Goal: Find specific page/section: Find specific page/section

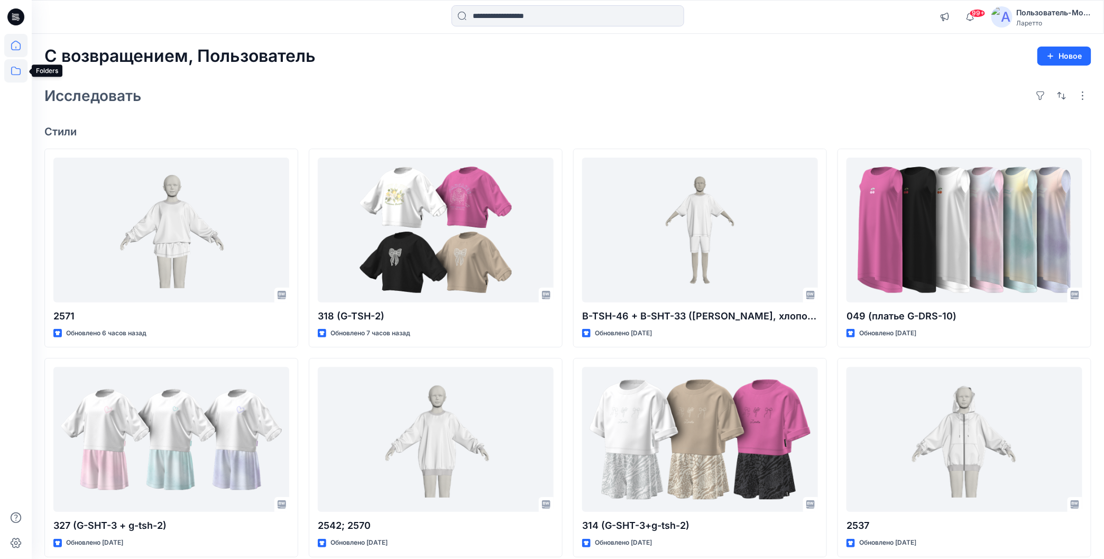
click at [13, 78] on icon at bounding box center [15, 70] width 23 height 23
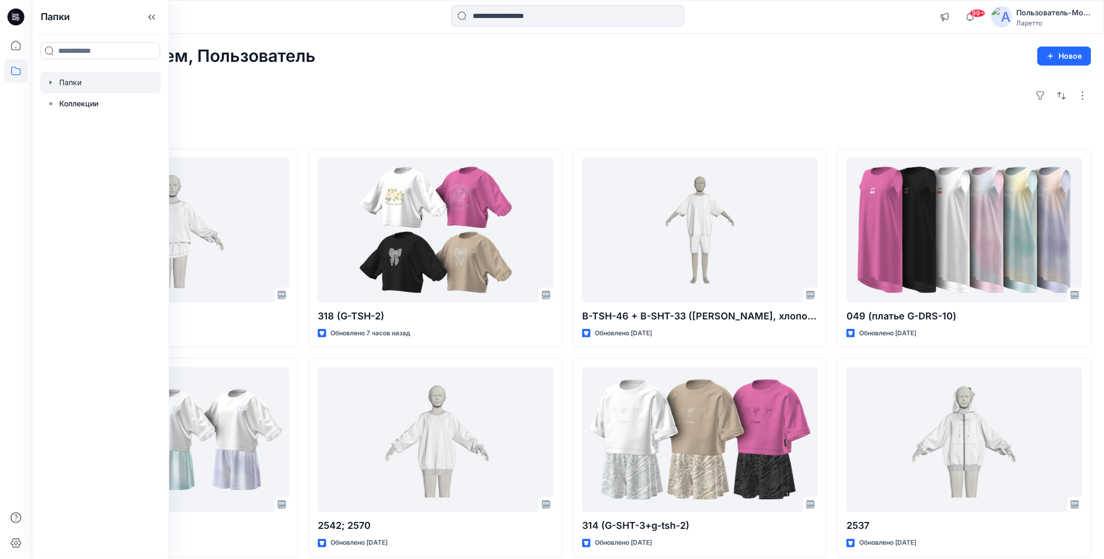
click at [71, 86] on div at bounding box center [100, 82] width 121 height 21
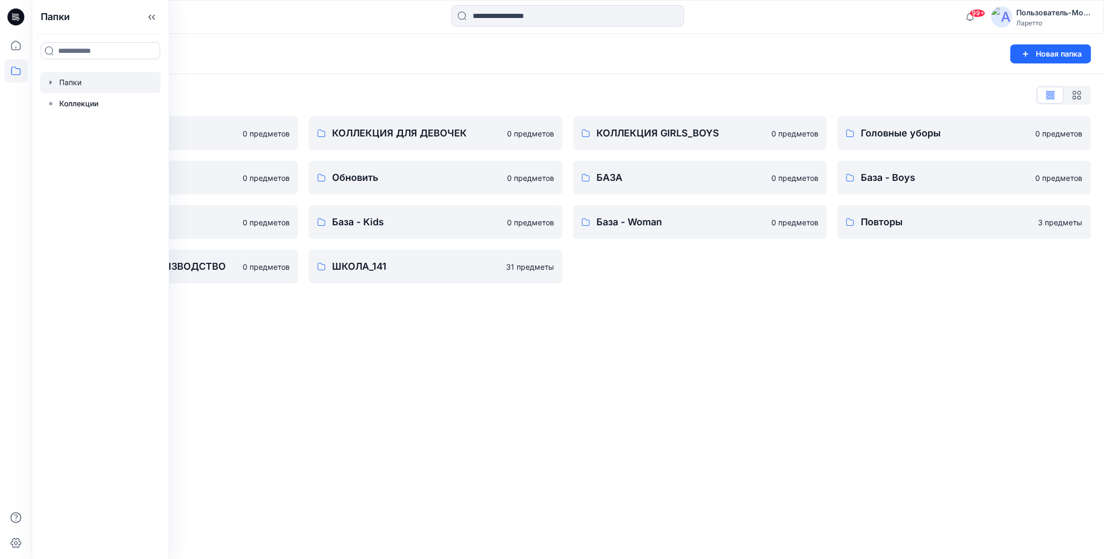
click at [314, 343] on div "Папки Новая папка Список папок КОЛЛЕКЦИЯ BOY'S 0 предметов Разное 0 предметов Б…" at bounding box center [568, 296] width 1072 height 525
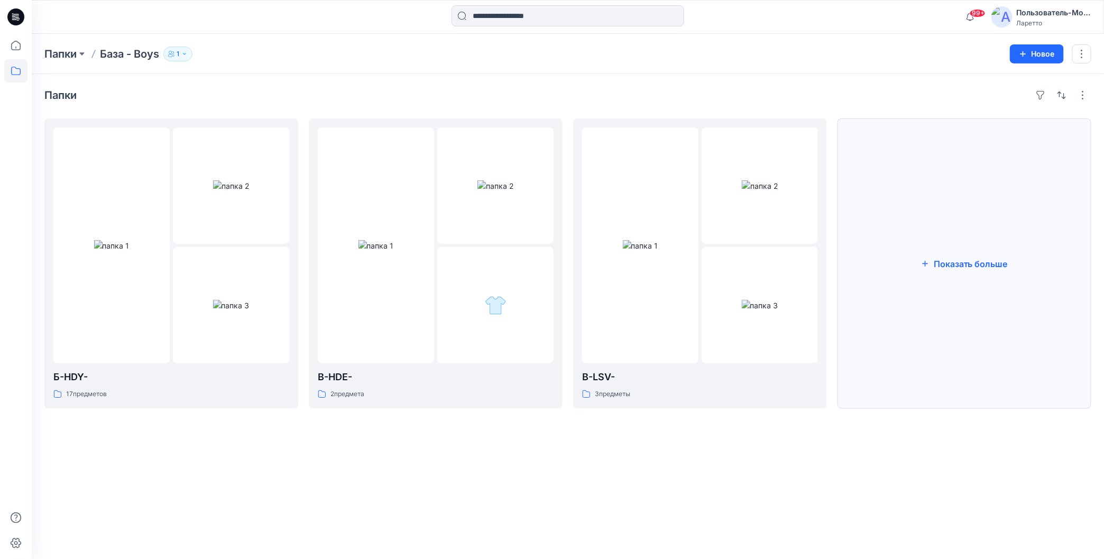
click at [849, 262] on button "Показать больше" at bounding box center [965, 263] width 254 height 290
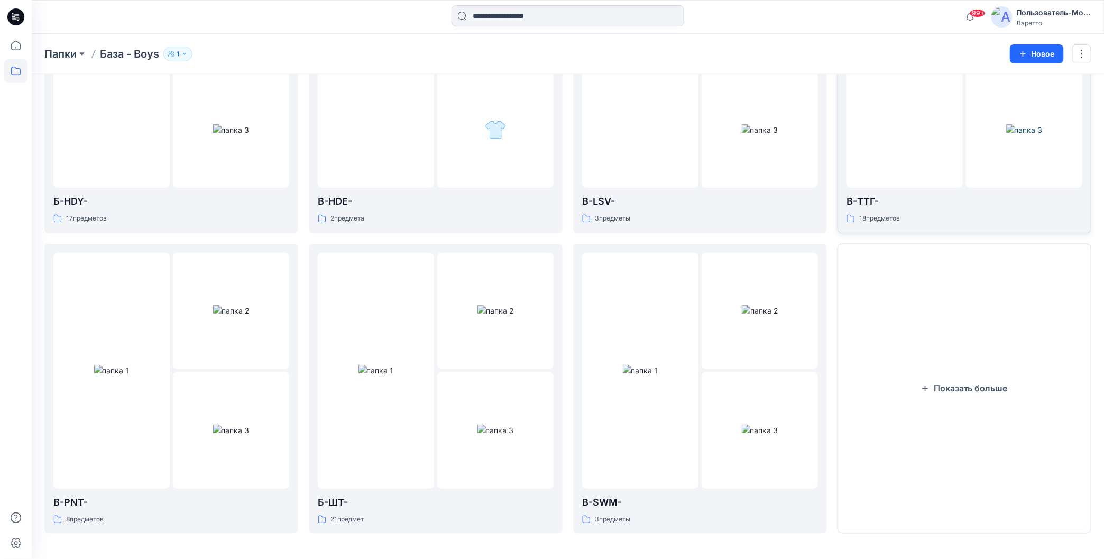
scroll to position [212, 0]
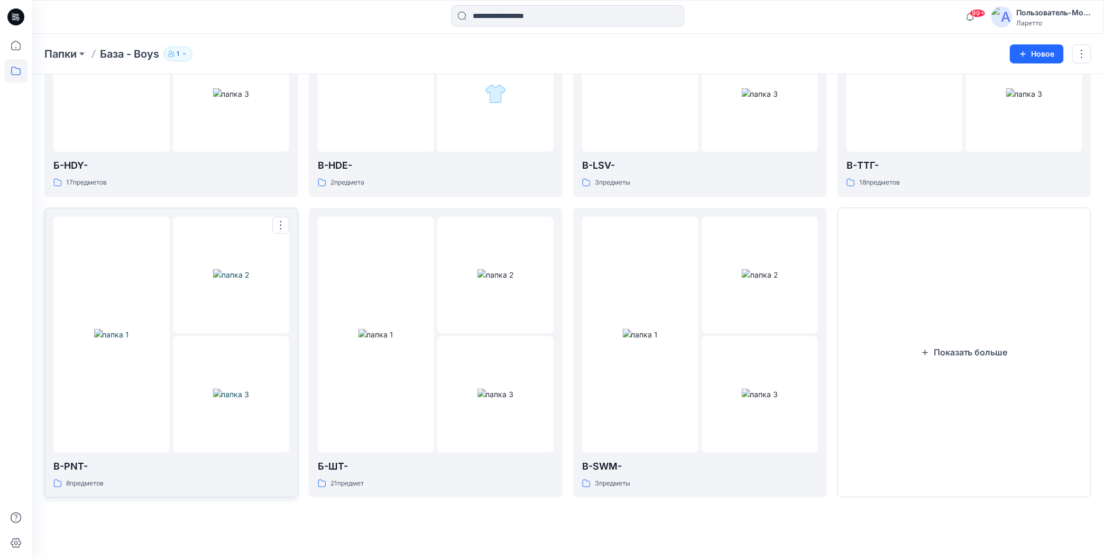
click at [213, 389] on img at bounding box center [231, 394] width 36 height 11
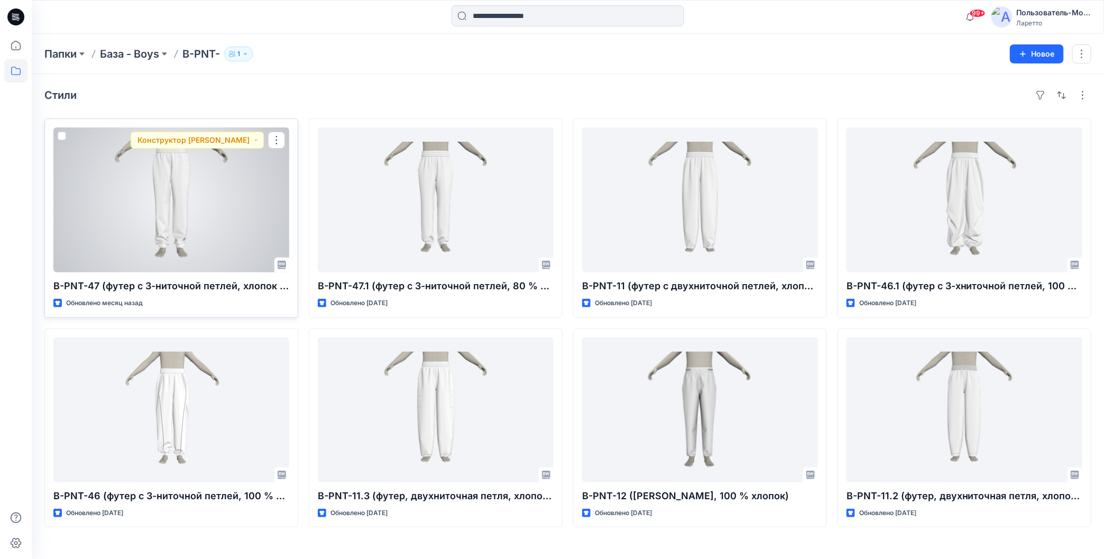
click at [166, 197] on div at bounding box center [171, 199] width 236 height 145
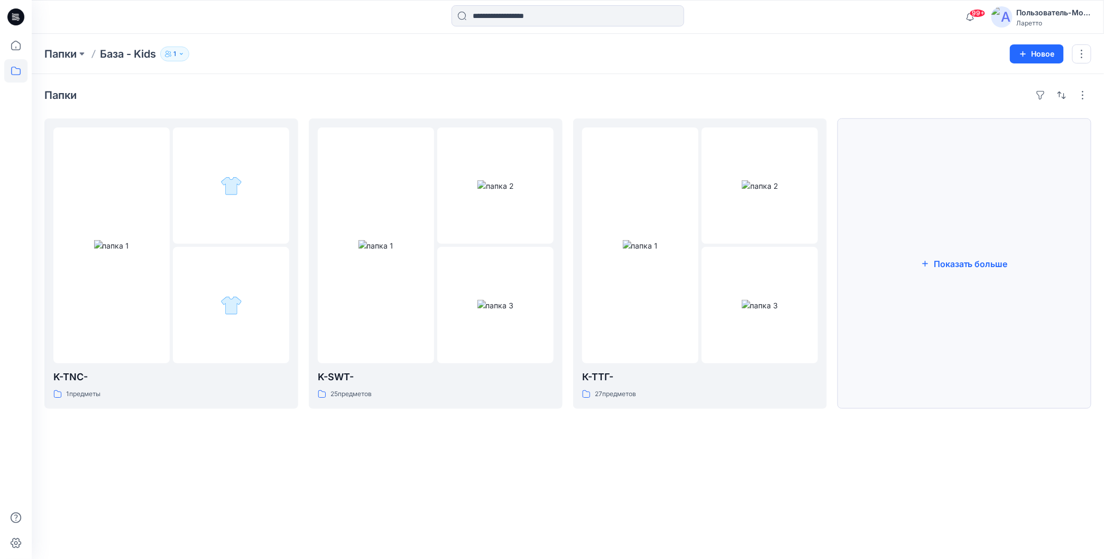
click at [989, 273] on button "Показать больше" at bounding box center [965, 263] width 254 height 290
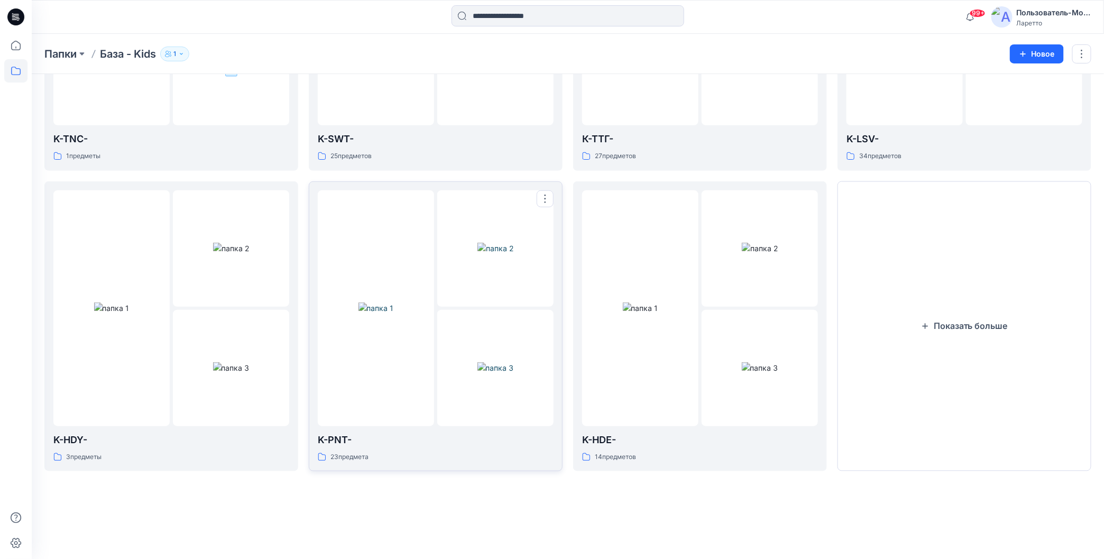
click at [367, 394] on div at bounding box center [376, 308] width 116 height 236
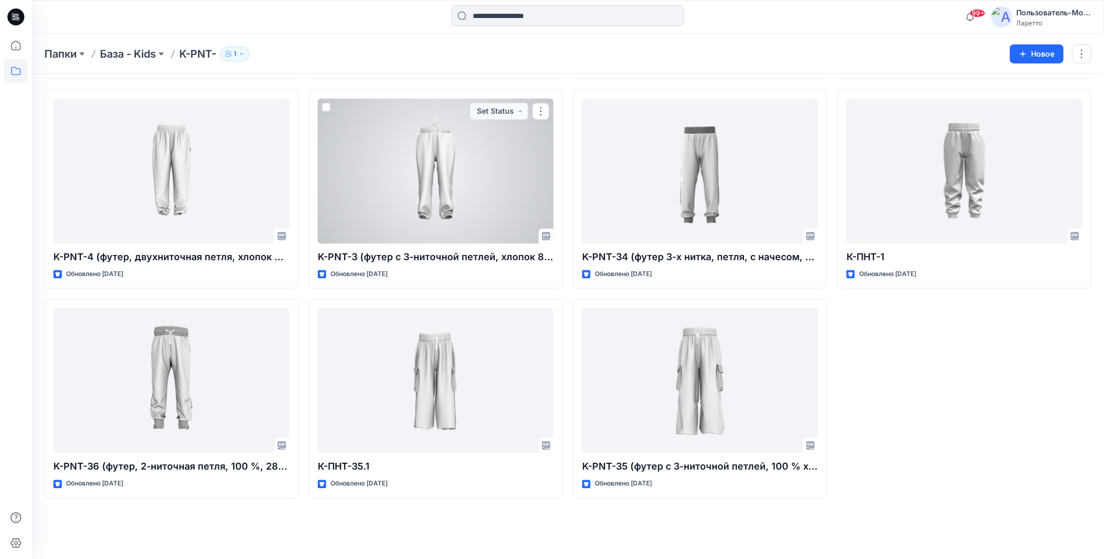
scroll to position [879, 0]
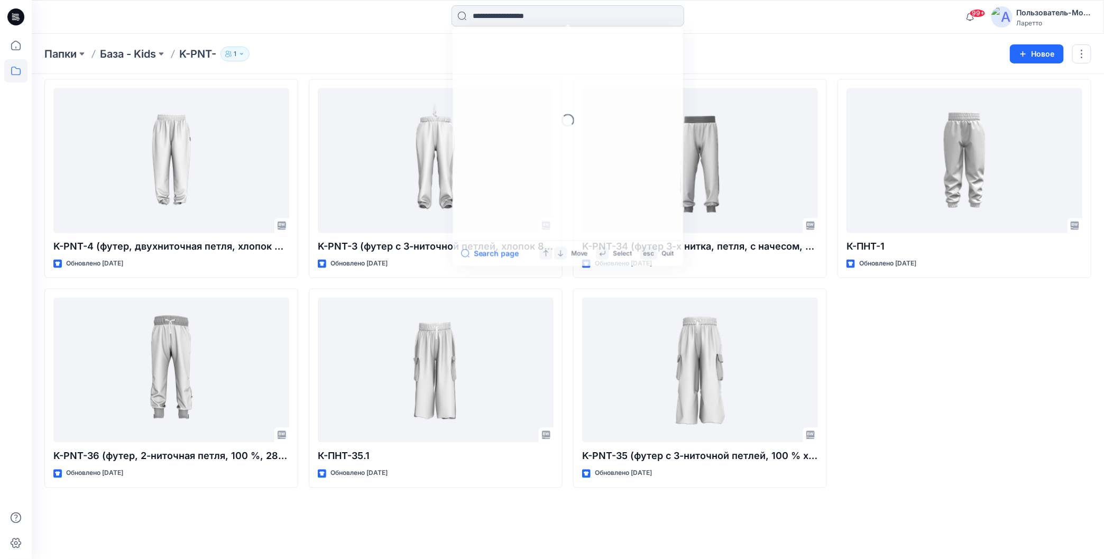
click at [483, 17] on input at bounding box center [568, 15] width 233 height 21
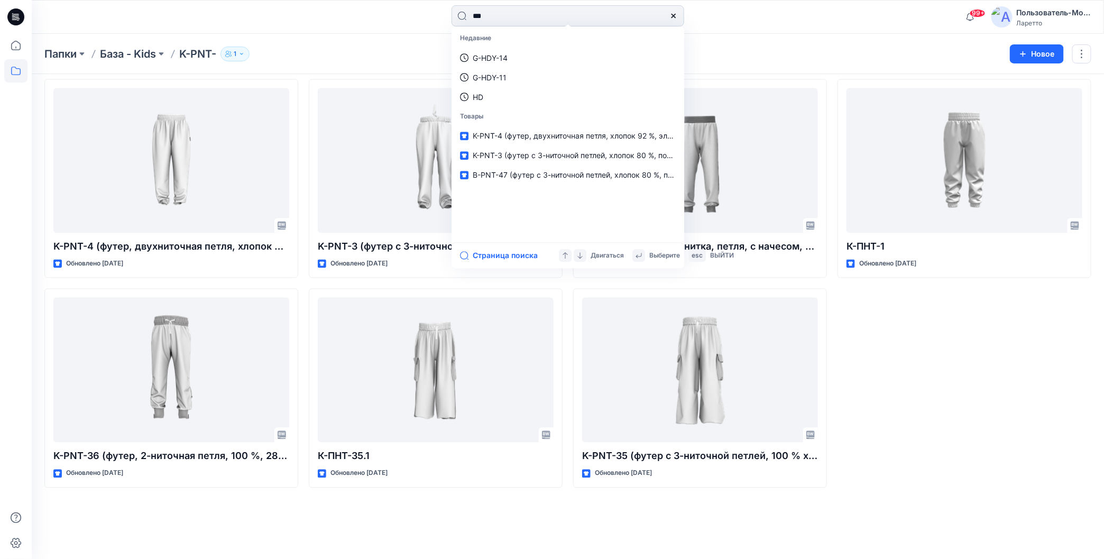
type input "***"
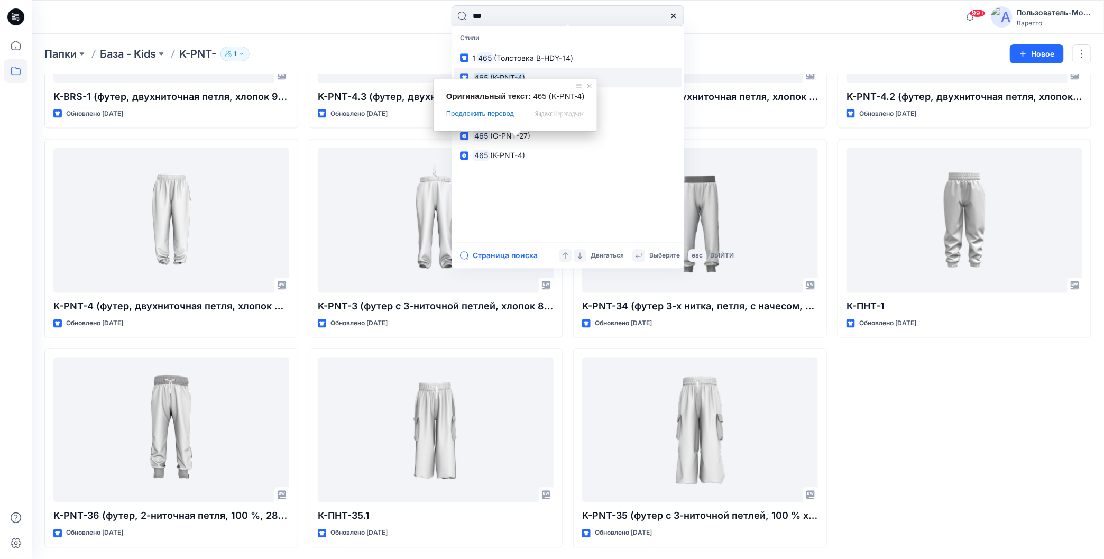
click at [511, 74] on ya-tr-span "(K-PNT-4)" at bounding box center [507, 77] width 35 height 9
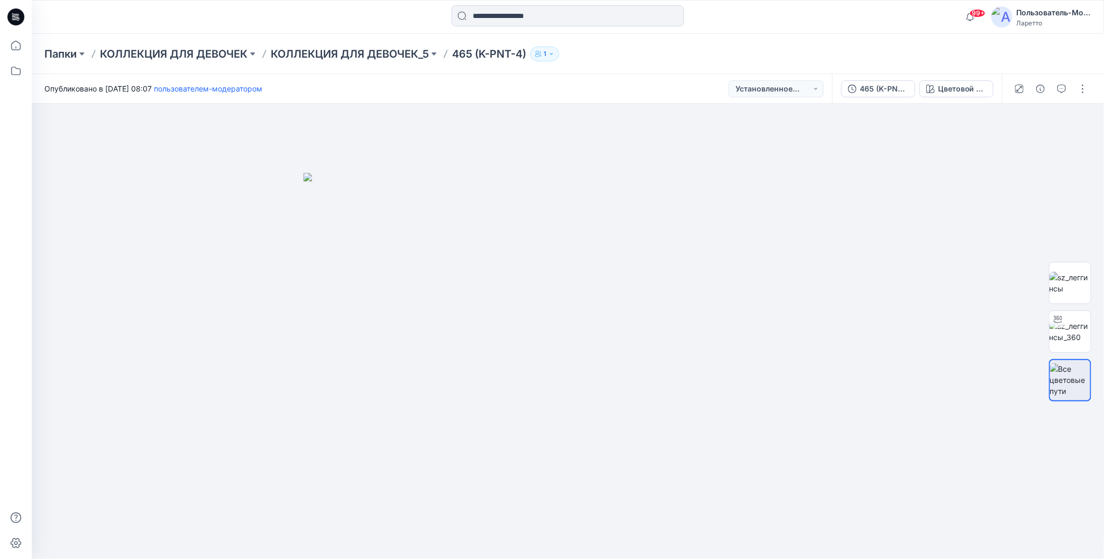
click at [610, 61] on div "Папки КОЛЛЕКЦИЯ ДЛЯ ДЕВОЧЕК КОЛЛЕКЦИЯ ДЛЯ ДЕВОЧЕК_5 465 (K-PNT-4) 1" at bounding box center [568, 54] width 1072 height 40
